Goal: Use online tool/utility: Utilize a website feature to perform a specific function

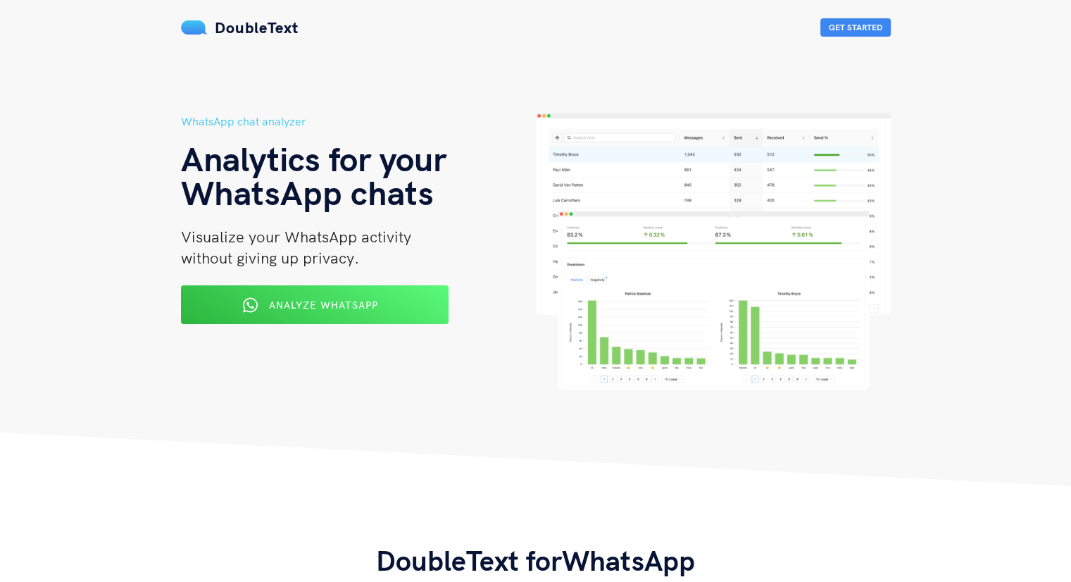
click at [358, 277] on div "WhatsApp chat analyzer Analytics for your WhatsApp chats Visualize your WhatsAp…" at bounding box center [358, 251] width 355 height 277
click at [360, 299] on span "Analyze WhatsApp" at bounding box center [323, 304] width 111 height 13
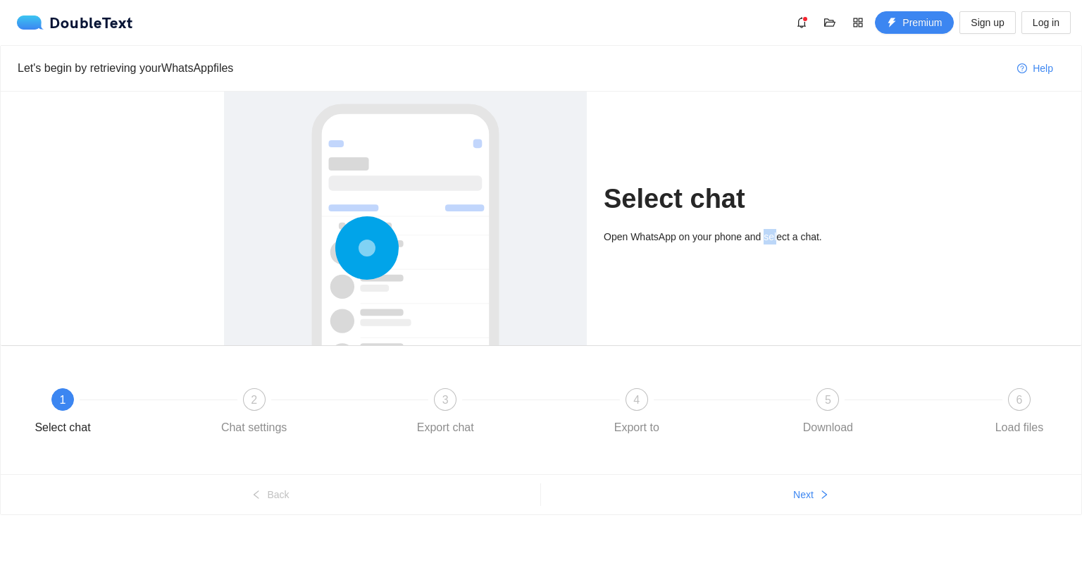
drag, startPoint x: 769, startPoint y: 248, endPoint x: 760, endPoint y: 249, distance: 9.2
click at [761, 249] on div "Open WhatsApp on your phone and select a chat." at bounding box center [731, 241] width 254 height 25
click at [714, 251] on div "Open WhatsApp on your phone and select a chat." at bounding box center [731, 241] width 254 height 25
